Goal: Task Accomplishment & Management: Manage account settings

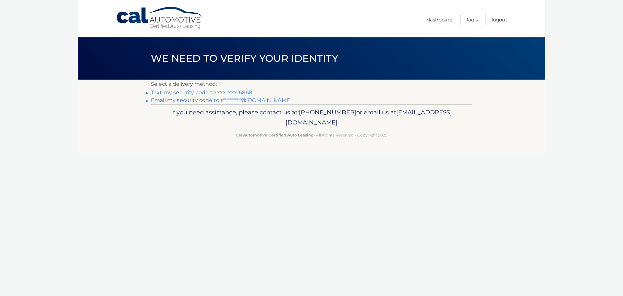
click at [238, 91] on link "Text my security code to xxx-xxx-6868" at bounding box center [201, 92] width 101 height 6
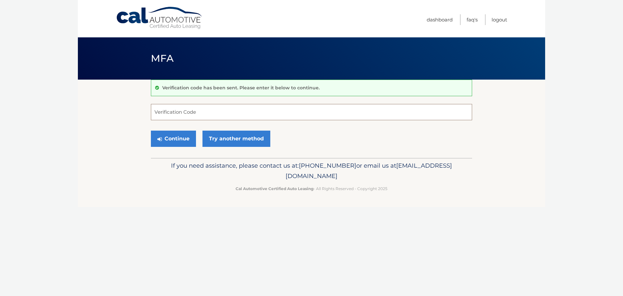
click at [206, 114] on input "Verification Code" at bounding box center [311, 112] width 321 height 16
type input "981679"
click at [174, 136] on button "Continue" at bounding box center [173, 138] width 45 height 16
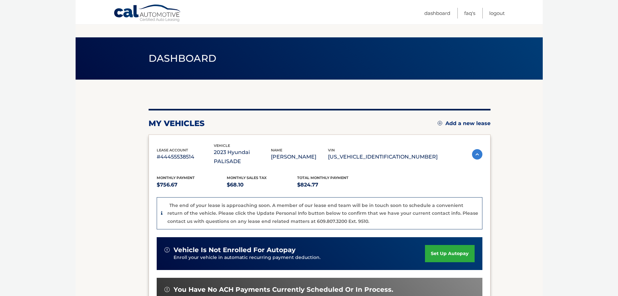
scroll to position [130, 0]
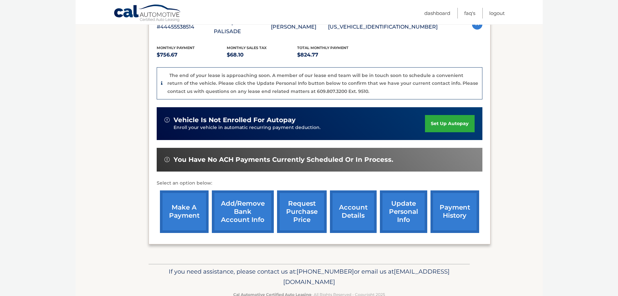
click at [192, 191] on link "make a payment" at bounding box center [184, 211] width 49 height 42
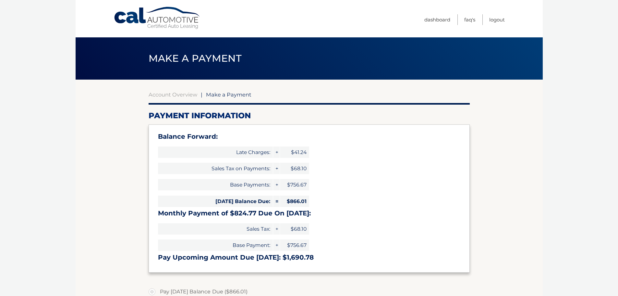
select select "MzIyNmU5YzktMjFjZC00YzM4LTg0NGYtZTNlNjgyYjkwOTE1"
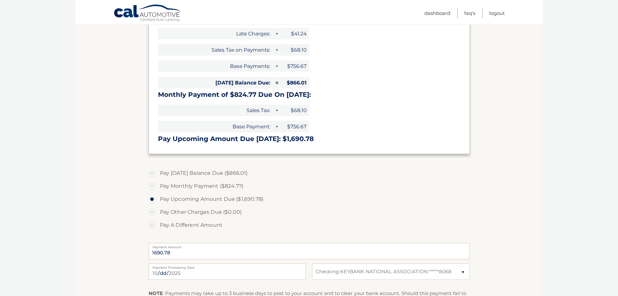
scroll to position [162, 0]
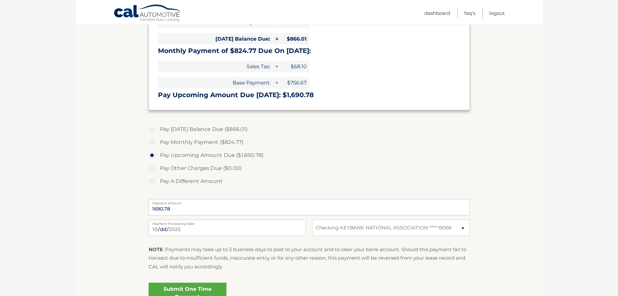
click at [151, 143] on label "Pay Monthly Payment ($824.77)" at bounding box center [309, 142] width 321 height 13
click at [151, 143] on input "Pay Monthly Payment ($824.77)" at bounding box center [154, 141] width 6 height 10
radio input "true"
type input "824.77"
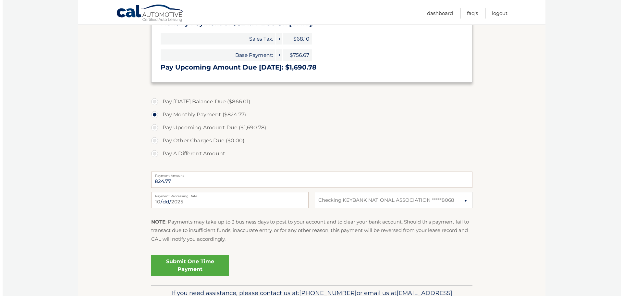
scroll to position [227, 0]
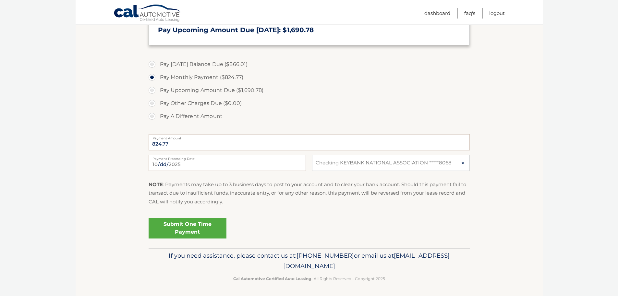
click at [202, 230] on link "Submit One Time Payment" at bounding box center [188, 227] width 78 height 21
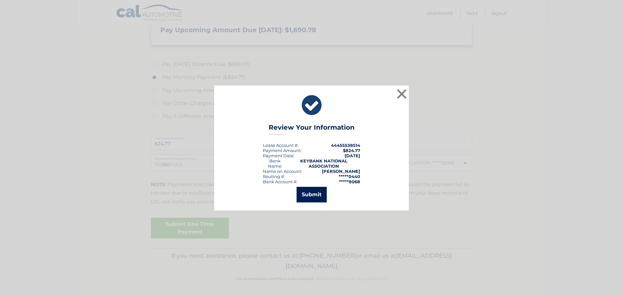
click at [309, 191] on button "Submit" at bounding box center [311, 195] width 30 height 16
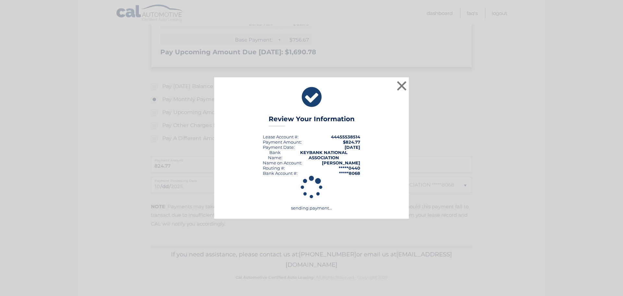
scroll to position [205, 0]
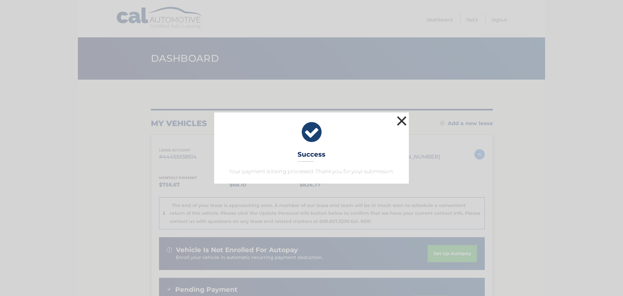
click at [402, 120] on button "×" at bounding box center [401, 120] width 13 height 13
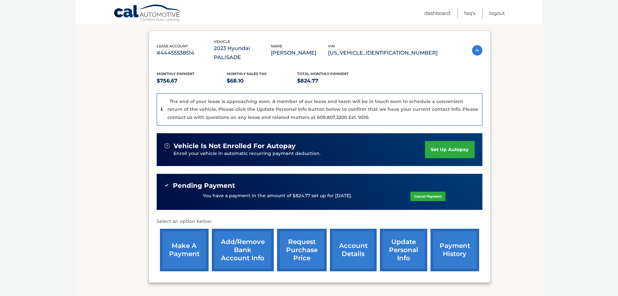
scroll to position [150, 0]
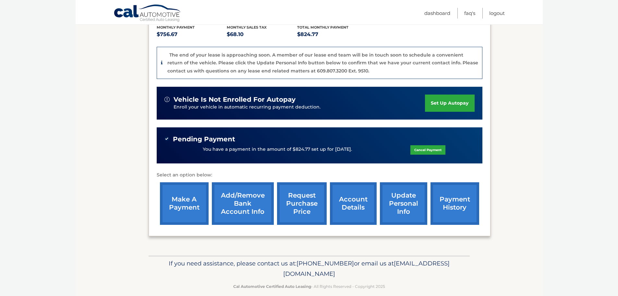
click at [346, 195] on link "account details" at bounding box center [353, 203] width 47 height 42
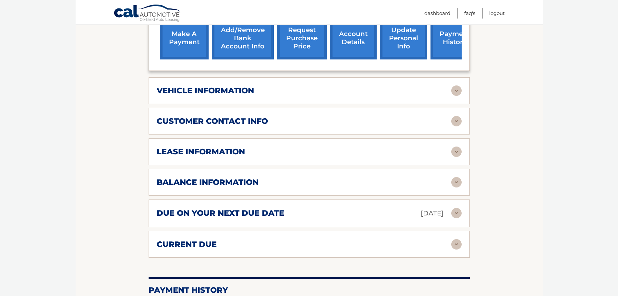
scroll to position [292, 0]
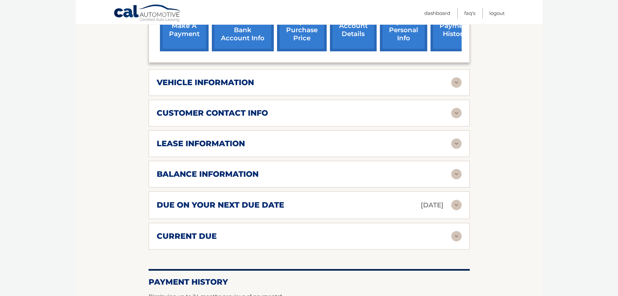
click at [456, 138] on img at bounding box center [456, 143] width 10 height 10
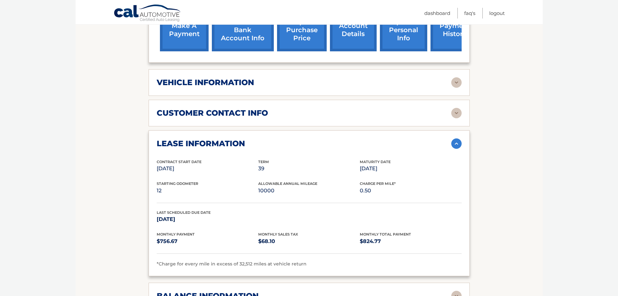
click at [456, 138] on img at bounding box center [456, 143] width 10 height 10
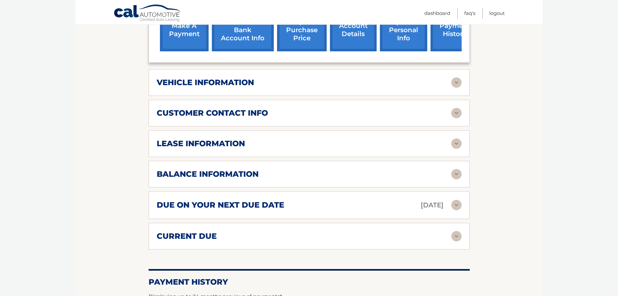
click at [459, 231] on img at bounding box center [456, 236] width 10 height 10
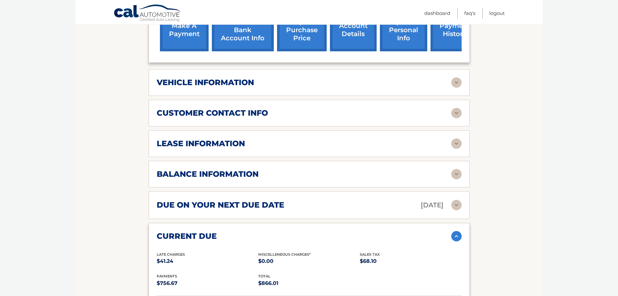
click at [459, 231] on img at bounding box center [456, 236] width 10 height 10
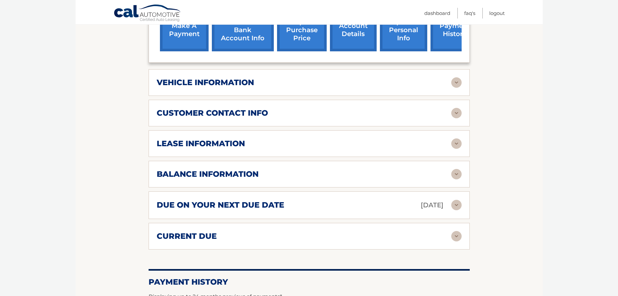
click at [456, 138] on img at bounding box center [456, 143] width 10 height 10
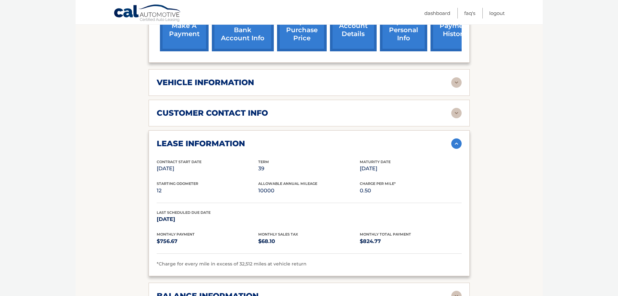
click at [456, 138] on img at bounding box center [456, 143] width 10 height 10
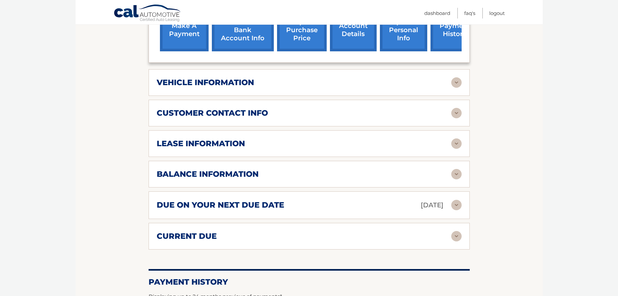
click at [456, 77] on img at bounding box center [456, 82] width 10 height 10
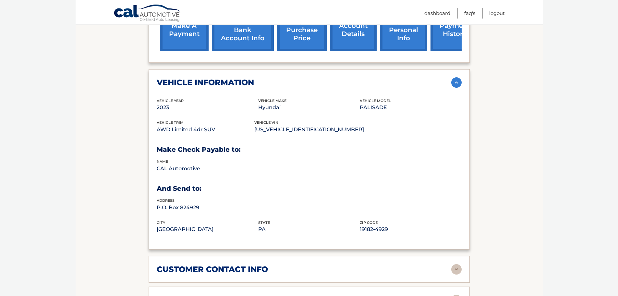
click at [456, 77] on img at bounding box center [456, 82] width 10 height 10
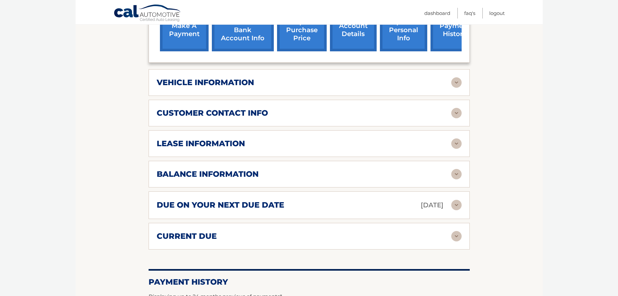
click at [456, 77] on img at bounding box center [456, 82] width 10 height 10
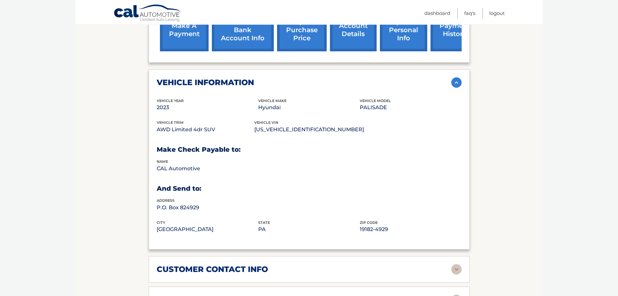
click at [453, 77] on img at bounding box center [456, 82] width 10 height 10
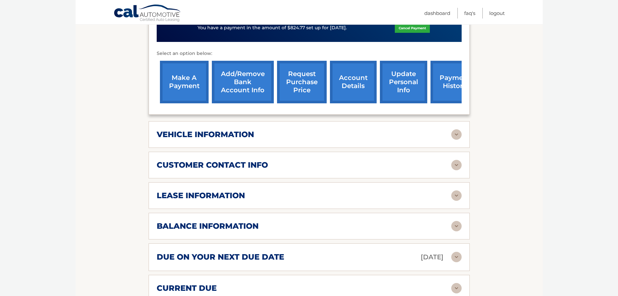
scroll to position [195, 0]
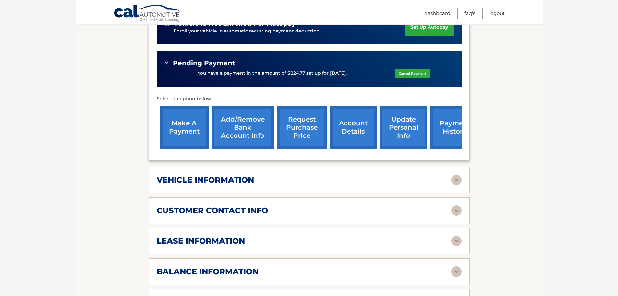
click at [435, 116] on link "payment history" at bounding box center [454, 127] width 49 height 42
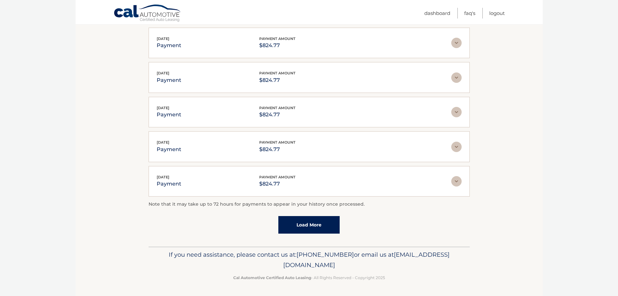
scroll to position [1, 0]
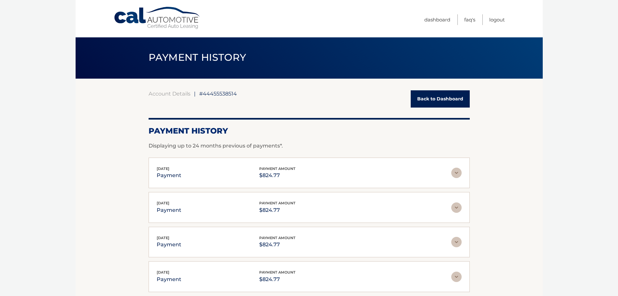
click at [98, 209] on section "Account Details | #44455538514 Back to Dashboard Payment History Displaying up …" at bounding box center [309, 227] width 467 height 297
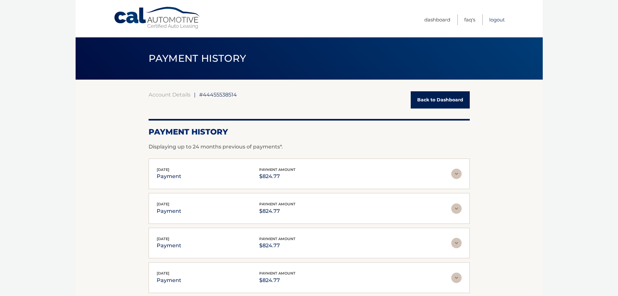
click at [496, 20] on link "Logout" at bounding box center [497, 19] width 16 height 11
